Goal: Information Seeking & Learning: Learn about a topic

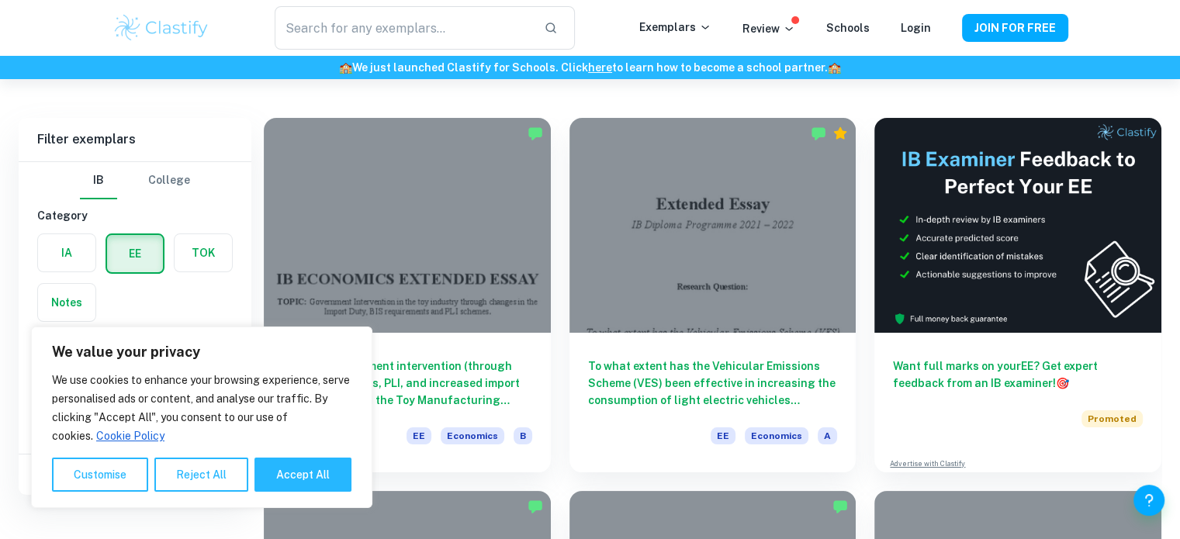
scroll to position [6, 0]
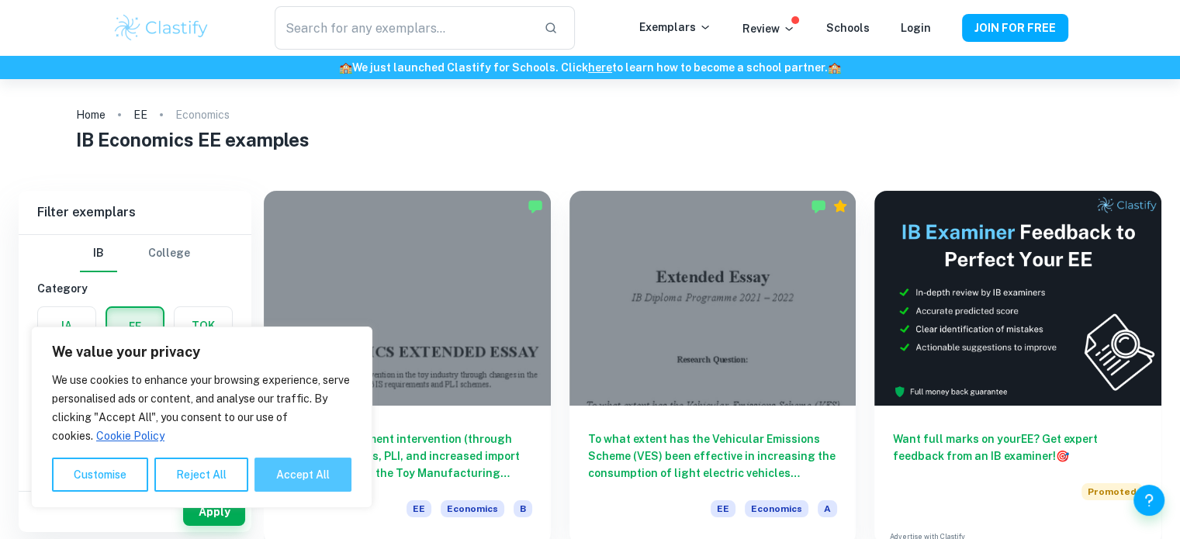
click at [271, 472] on button "Accept All" at bounding box center [302, 475] width 97 height 34
checkbox input "true"
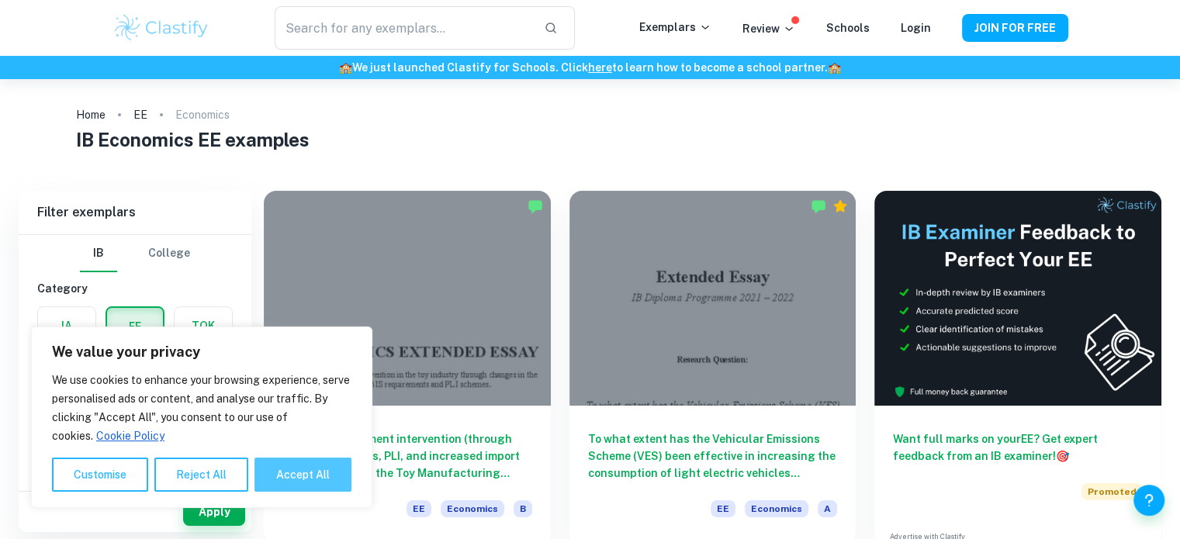
checkbox input "true"
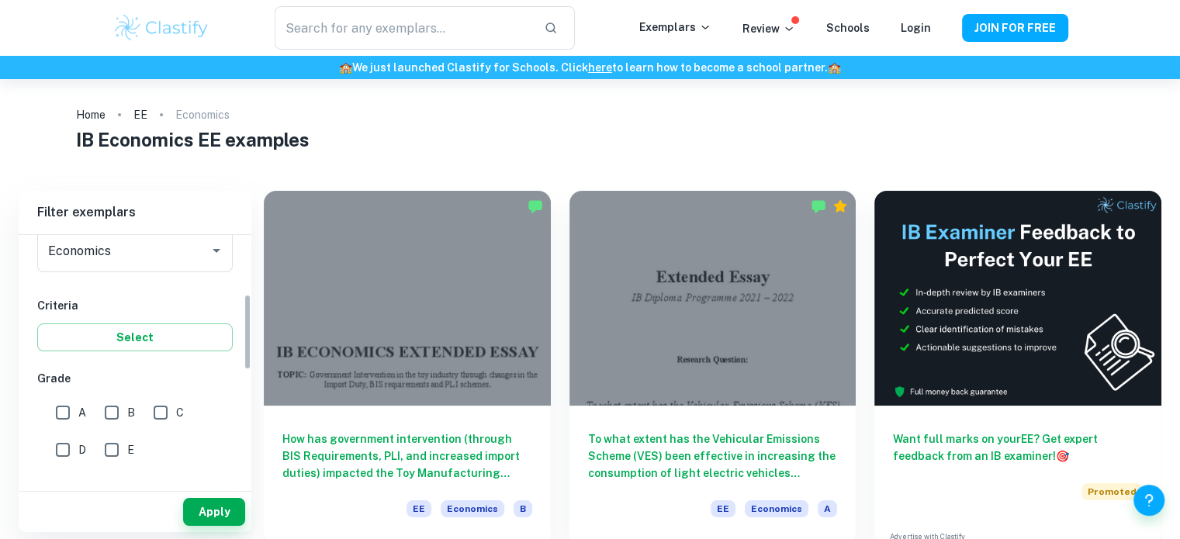
scroll to position [212, 0]
click at [71, 402] on input "A" at bounding box center [62, 411] width 31 height 31
checkbox input "true"
click at [219, 510] on button "Apply" at bounding box center [214, 512] width 62 height 28
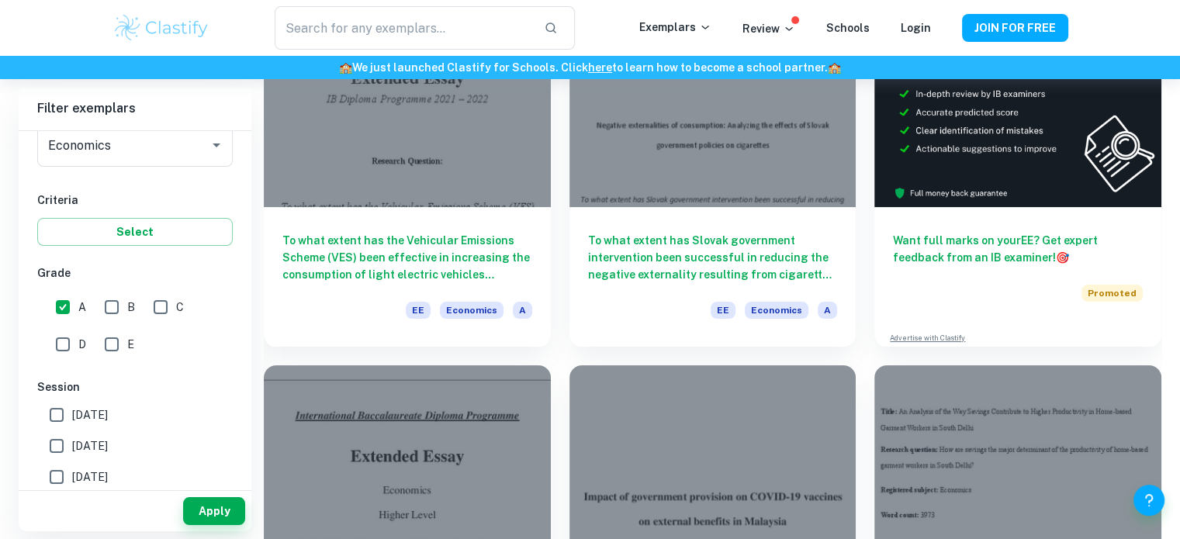
scroll to position [185, 0]
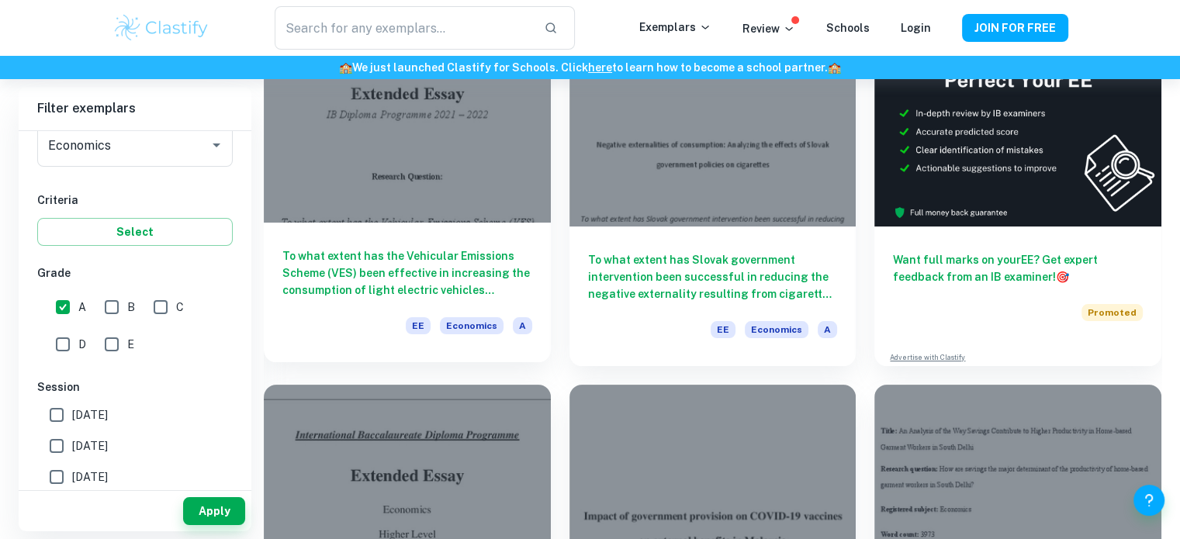
click at [516, 267] on h6 "To what extent has the Vehicular Emissions Scheme (VES) been effective in incre…" at bounding box center [407, 272] width 250 height 51
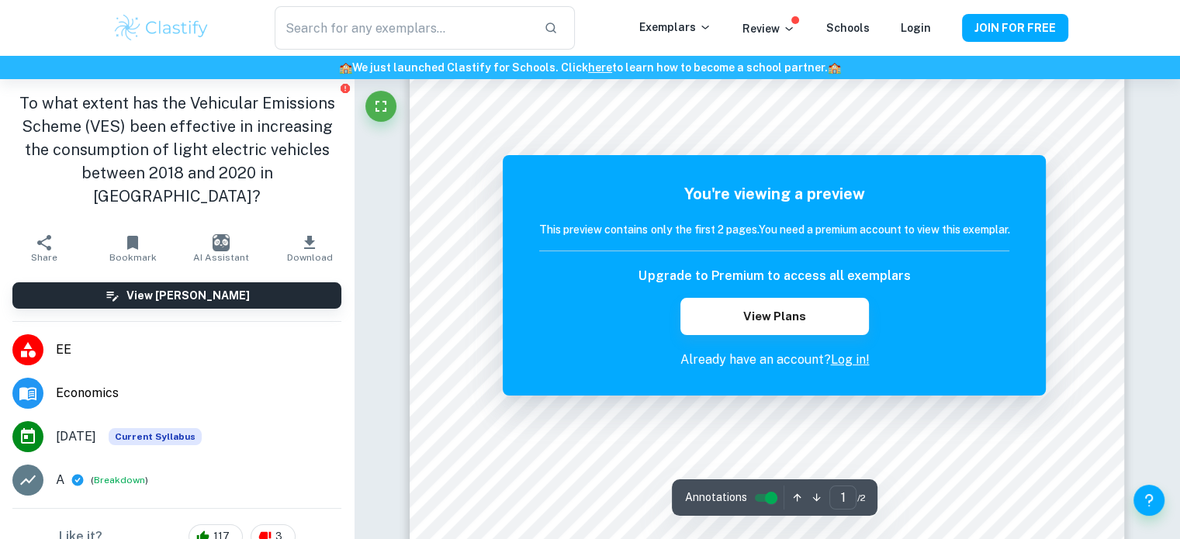
scroll to position [34, 0]
